Goal: Transaction & Acquisition: Purchase product/service

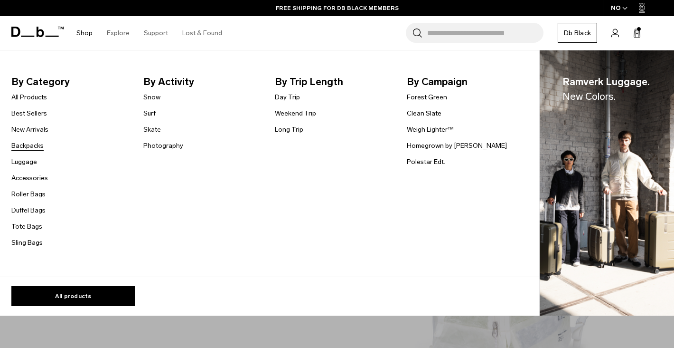
click at [28, 142] on link "Backpacks" at bounding box center [27, 146] width 32 height 10
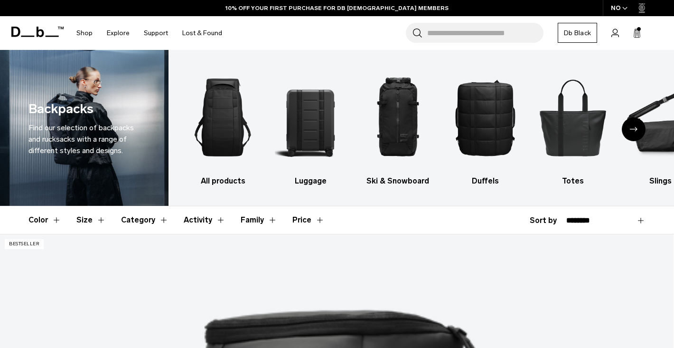
click at [138, 218] on button "Category" at bounding box center [144, 220] width 47 height 28
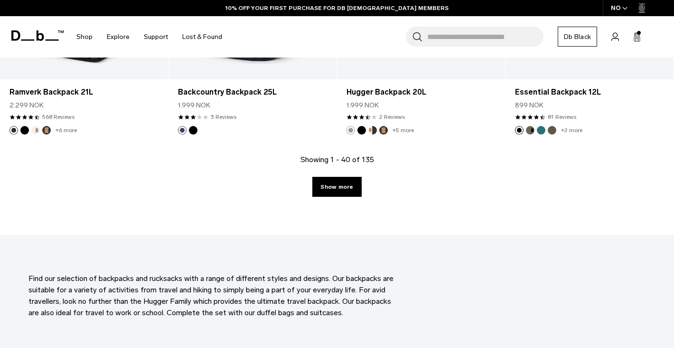
scroll to position [2782, 0]
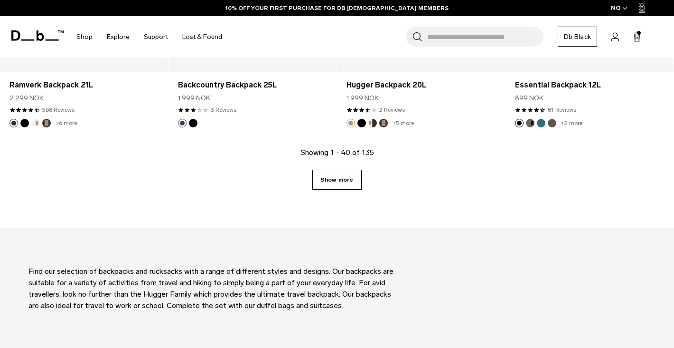
click at [330, 184] on link "Show more" at bounding box center [336, 180] width 49 height 20
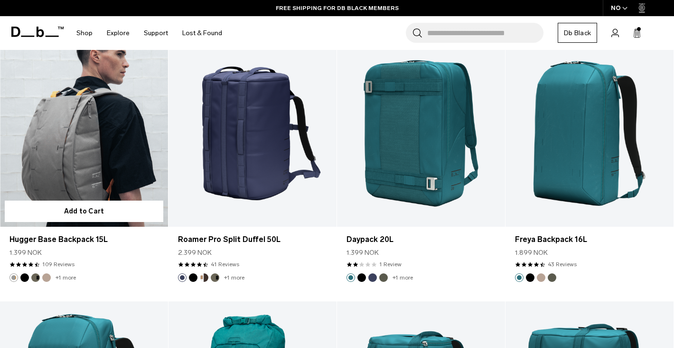
scroll to position [4637, 0]
